Goal: Task Accomplishment & Management: Manage account settings

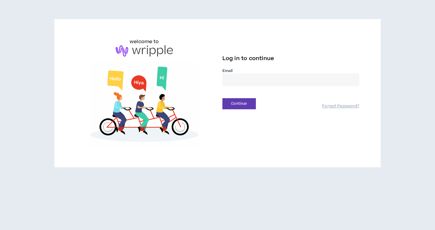
click at [229, 82] on input "email" at bounding box center [290, 79] width 137 height 13
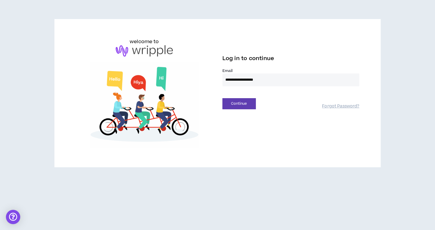
type input "**********"
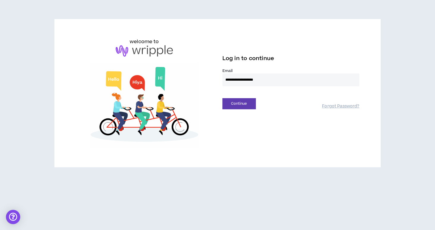
click at [222, 98] on button "Continue" at bounding box center [238, 103] width 33 height 11
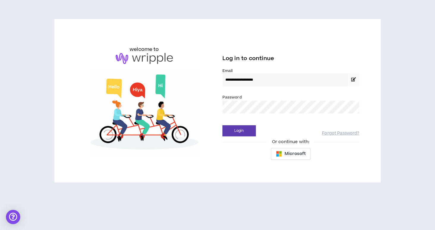
click at [222, 125] on button "Login" at bounding box center [238, 130] width 33 height 11
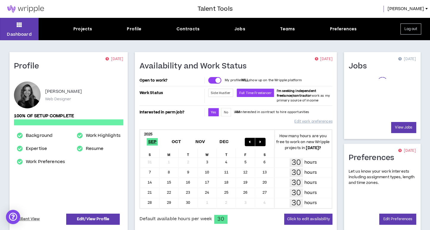
scroll to position [159, 0]
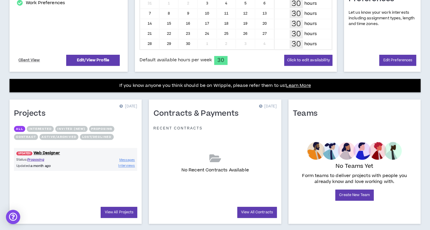
click at [57, 150] on div "UPDATED! Web Designer Status: Proposing Updated: a month ago Messages Interviews" at bounding box center [75, 159] width 123 height 23
click at [48, 152] on link "UPDATED! Web Designer" at bounding box center [75, 153] width 123 height 6
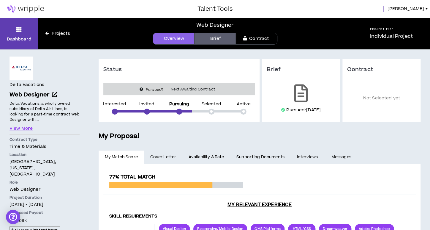
click at [224, 37] on link "Brief" at bounding box center [215, 39] width 42 height 12
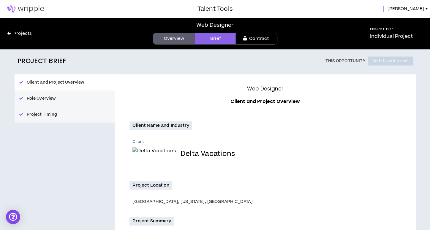
click at [261, 37] on link "Contract" at bounding box center [257, 39] width 42 height 12
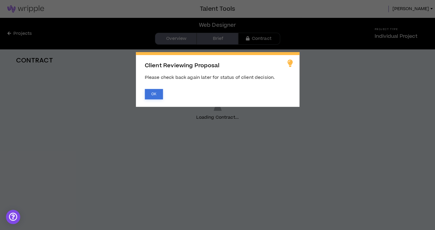
click at [148, 93] on button "OK" at bounding box center [154, 94] width 18 height 10
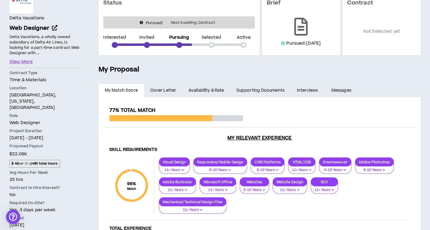
scroll to position [72, 0]
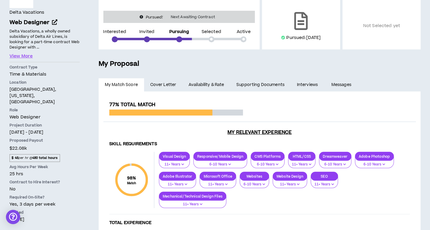
click at [22, 170] on p "25 hrs" at bounding box center [45, 173] width 70 height 6
click at [36, 170] on p "25 hrs" at bounding box center [45, 173] width 70 height 6
